Goal: Use online tool/utility: Utilize a website feature to perform a specific function

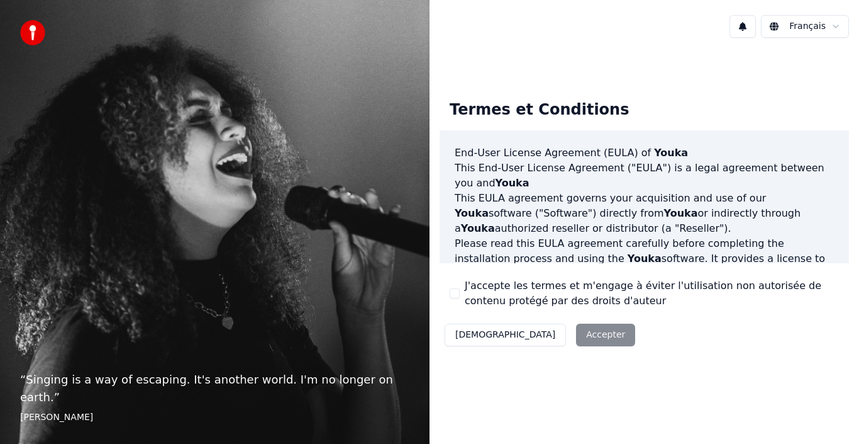
click at [537, 335] on div "Décliner Accepter" at bounding box center [540, 334] width 201 height 33
click at [539, 333] on div "Décliner Accepter" at bounding box center [540, 334] width 201 height 33
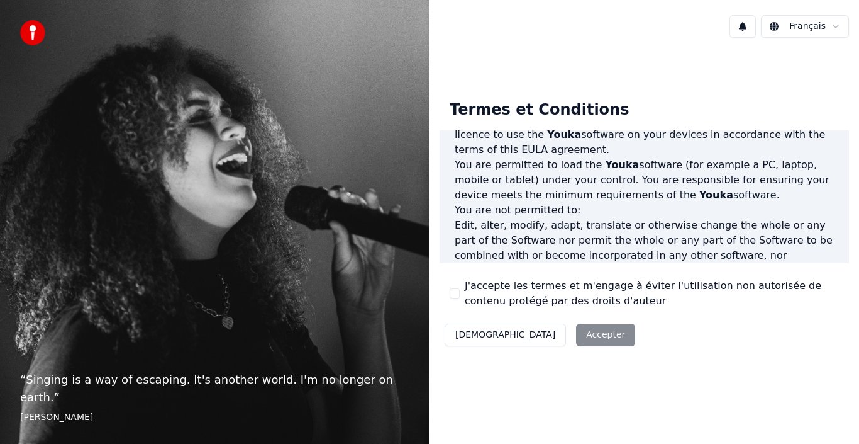
scroll to position [833, 0]
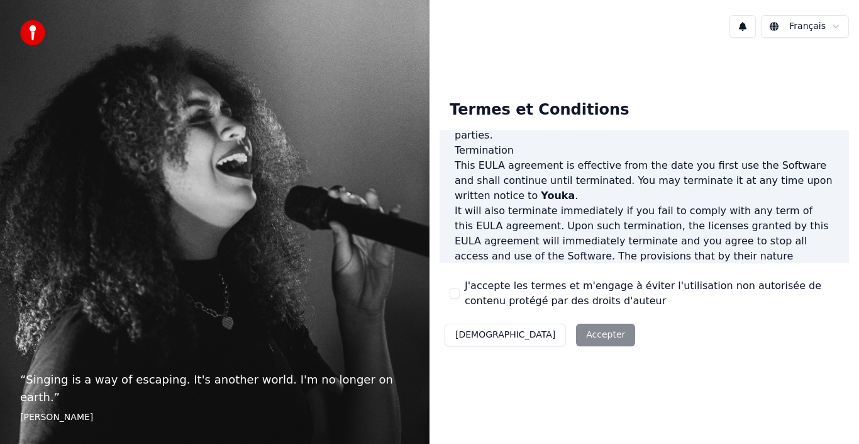
click at [527, 332] on div "Décliner Accepter" at bounding box center [540, 334] width 201 height 33
click at [457, 291] on button "J'accepte les termes et m'engage à éviter l'utilisation non autorisée de conten…" at bounding box center [455, 293] width 10 height 10
click at [576, 329] on button "Accepter" at bounding box center [605, 334] width 59 height 23
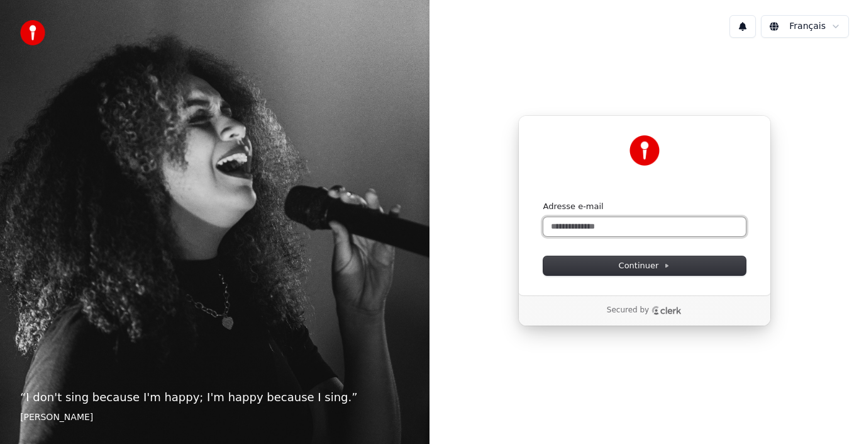
click at [666, 225] on input "Adresse e-mail" at bounding box center [645, 226] width 203 height 19
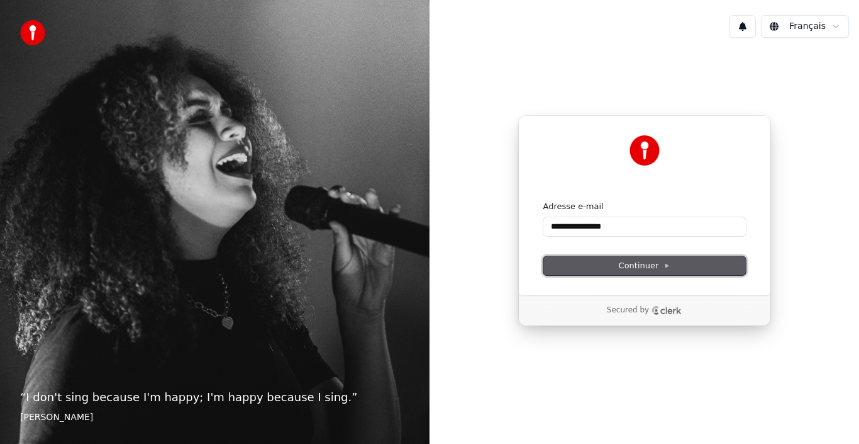
click at [645, 267] on span "Continuer" at bounding box center [645, 265] width 52 height 11
type input "**********"
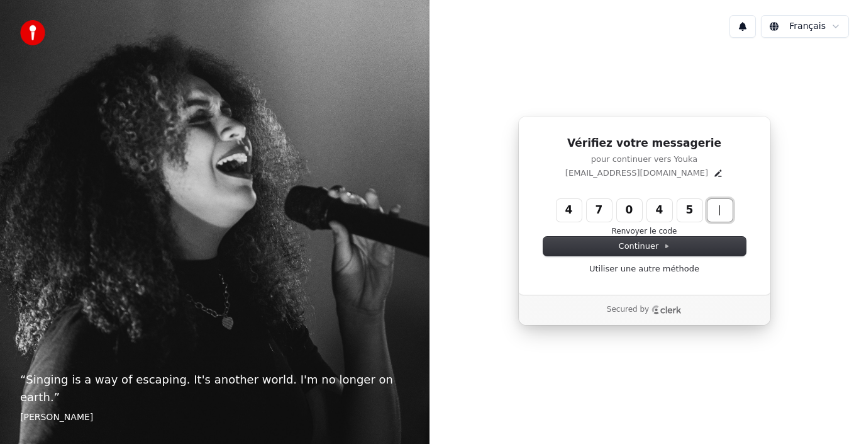
type input "******"
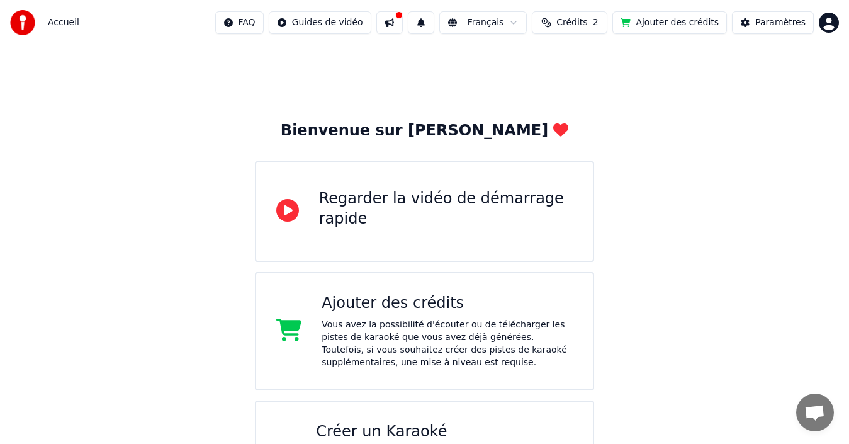
scroll to position [62, 0]
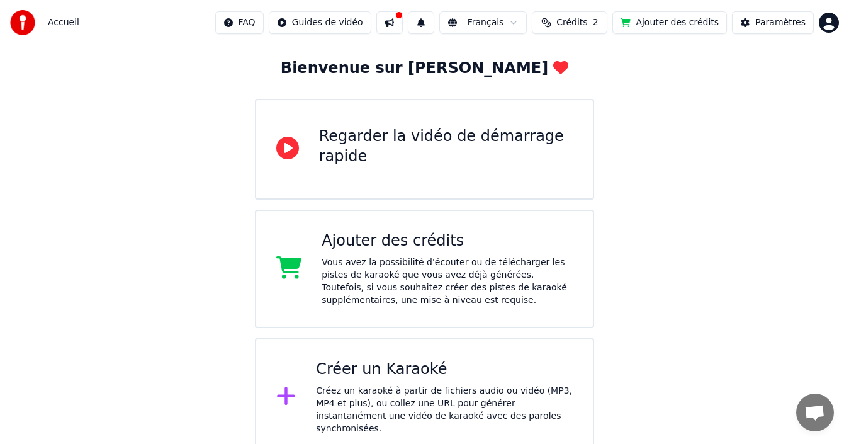
click at [308, 156] on div "Regarder la vidéo de démarrage rapide" at bounding box center [425, 149] width 340 height 101
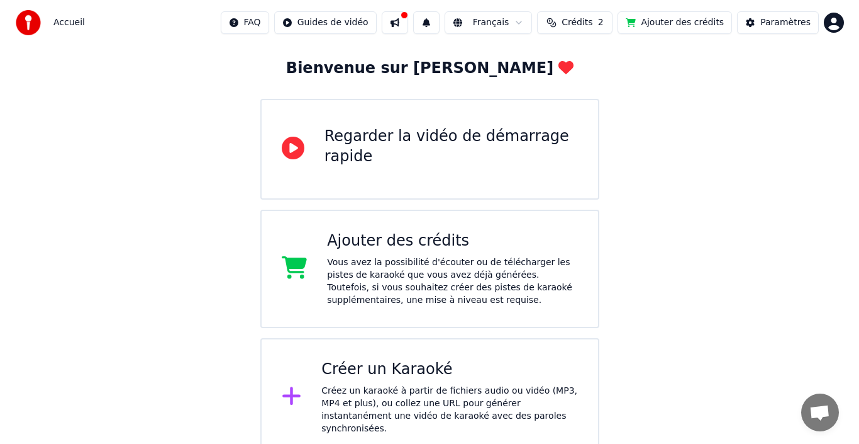
scroll to position [0, 0]
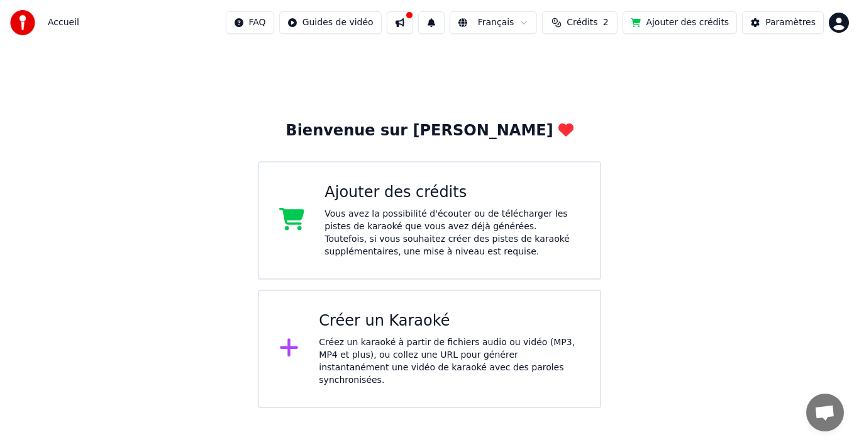
click at [447, 230] on div "Vous avez la possibilité d'écouter ou de télécharger les pistes de karaoké que …" at bounding box center [452, 233] width 255 height 50
click at [420, 341] on div "Créez un karaoké à partir de fichiers audio ou vidéo (MP3, MP4 et plus), ou col…" at bounding box center [449, 361] width 261 height 50
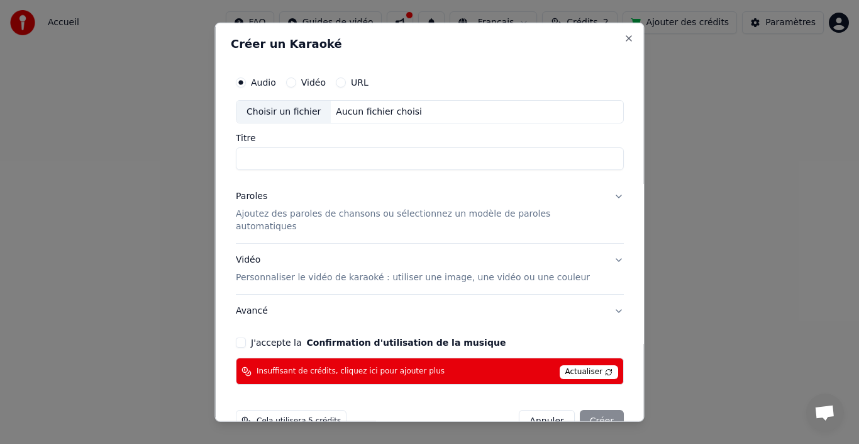
click at [296, 83] on button "Vidéo" at bounding box center [291, 82] width 10 height 10
click at [300, 114] on div "Choisir un fichier" at bounding box center [284, 111] width 94 height 23
click at [246, 82] on button "Audio" at bounding box center [241, 82] width 10 height 10
click at [596, 198] on button "Paroles Ajoutez des paroles de chansons ou sélectionnez un modèle de paroles au…" at bounding box center [430, 211] width 388 height 63
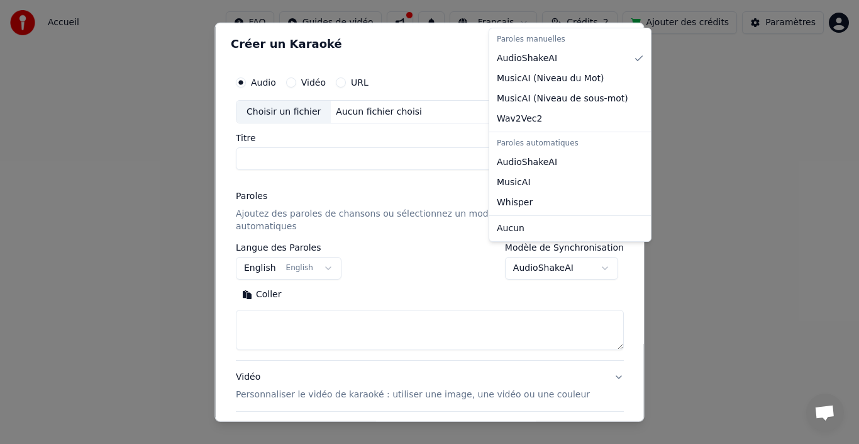
click at [588, 256] on body "**********" at bounding box center [429, 204] width 859 height 408
click at [699, 181] on div at bounding box center [429, 222] width 859 height 444
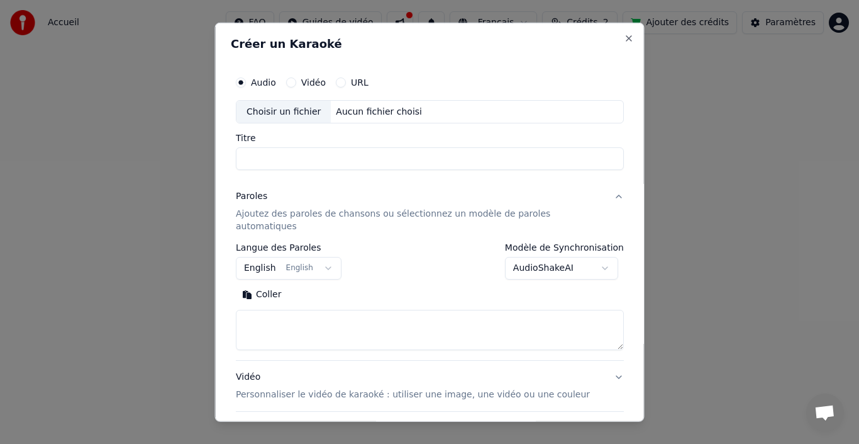
scroll to position [136, 0]
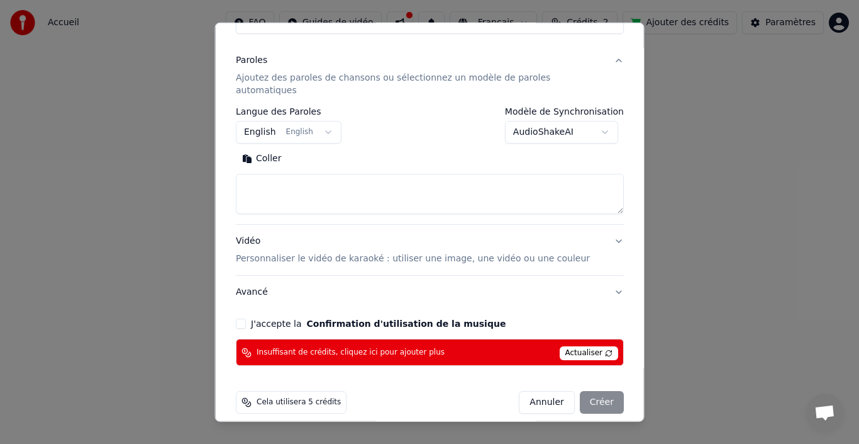
click at [257, 277] on button "Avancé" at bounding box center [430, 292] width 388 height 33
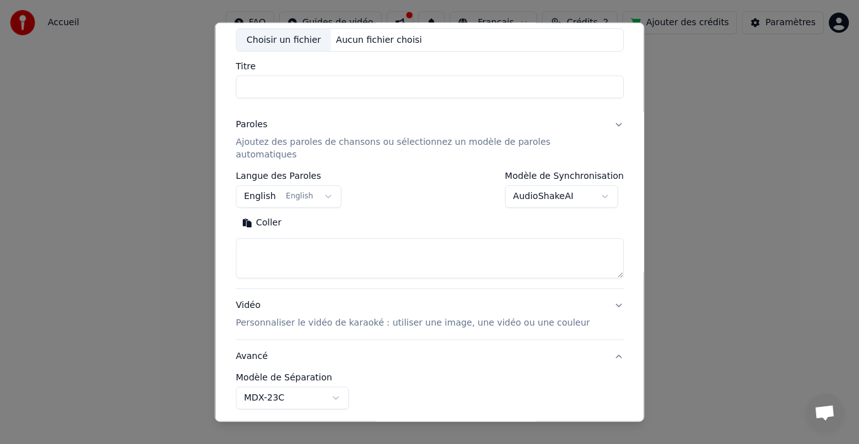
scroll to position [65, 0]
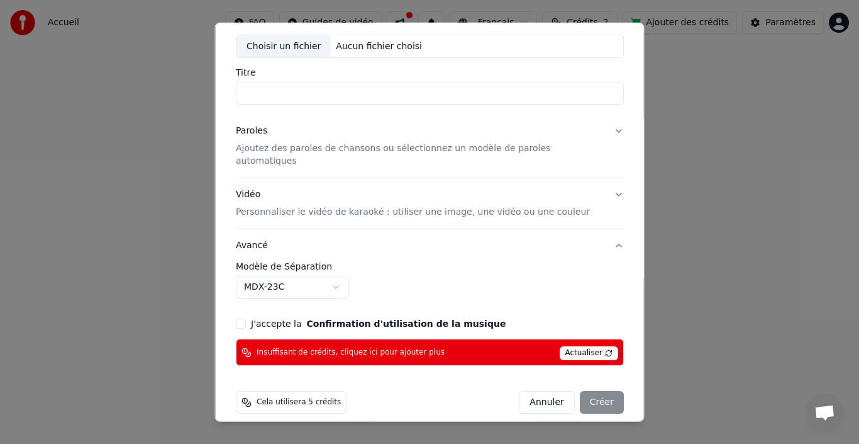
click at [347, 274] on body "**********" at bounding box center [429, 204] width 859 height 408
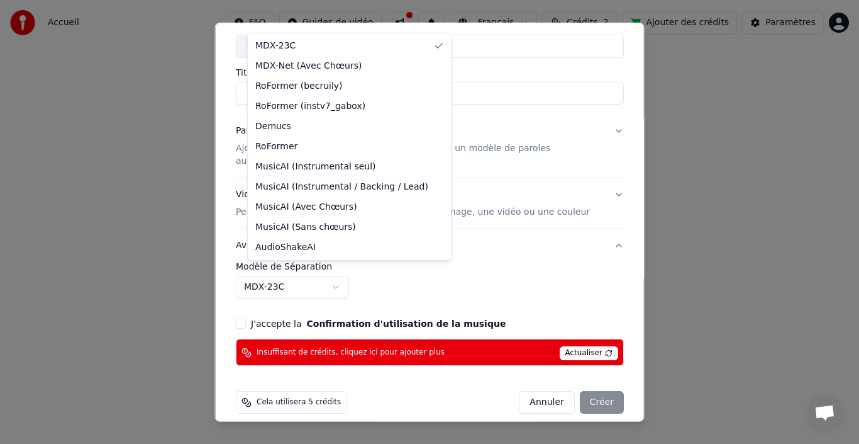
click at [711, 189] on div at bounding box center [429, 222] width 859 height 444
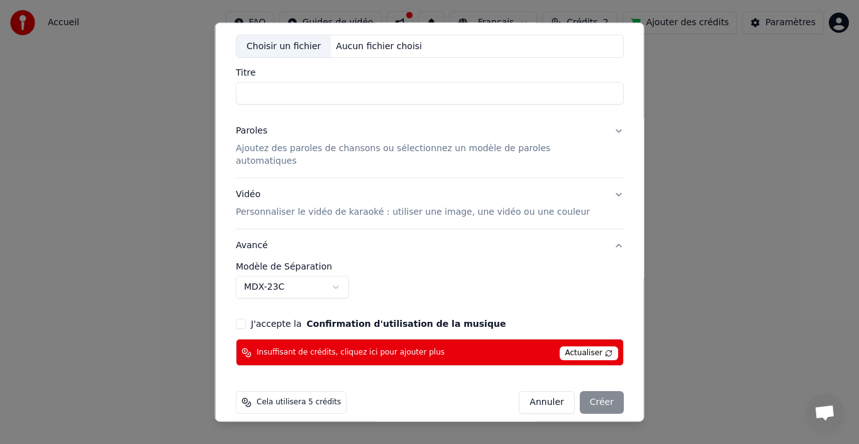
scroll to position [0, 0]
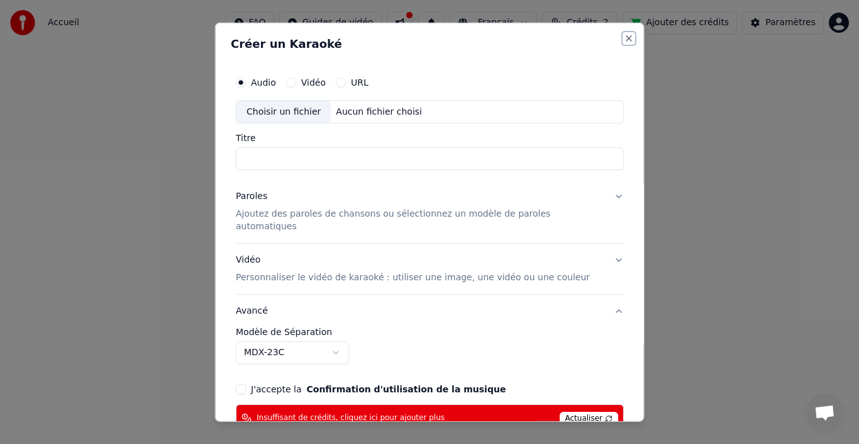
click at [624, 38] on button "Close" at bounding box center [629, 38] width 10 height 10
